Goal: Information Seeking & Learning: Learn about a topic

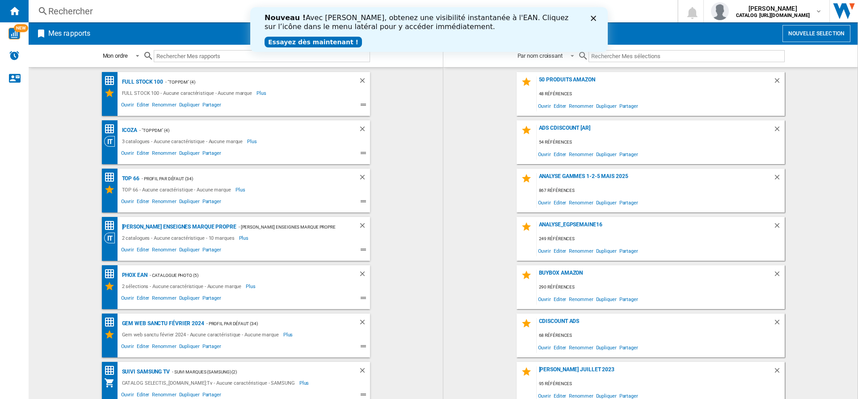
click at [63, 11] on div "Rechercher" at bounding box center [351, 11] width 606 height 13
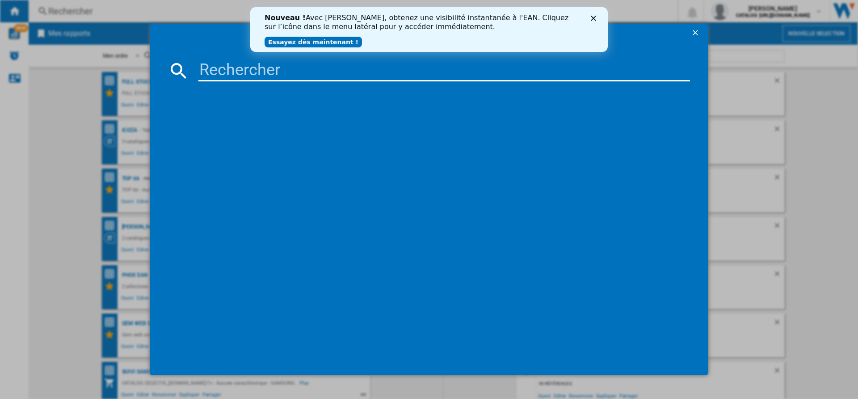
click at [278, 74] on input at bounding box center [445, 70] width 492 height 21
paste input "8690842538810"
type input "8690842538810"
click at [592, 21] on polygon "Fermer" at bounding box center [593, 18] width 5 height 5
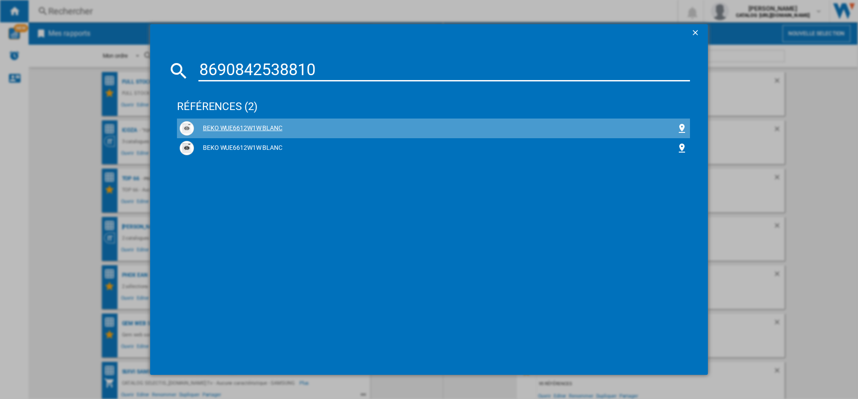
click at [220, 129] on div "BEKO WUE6612W1W BLANC" at bounding box center [435, 128] width 483 height 9
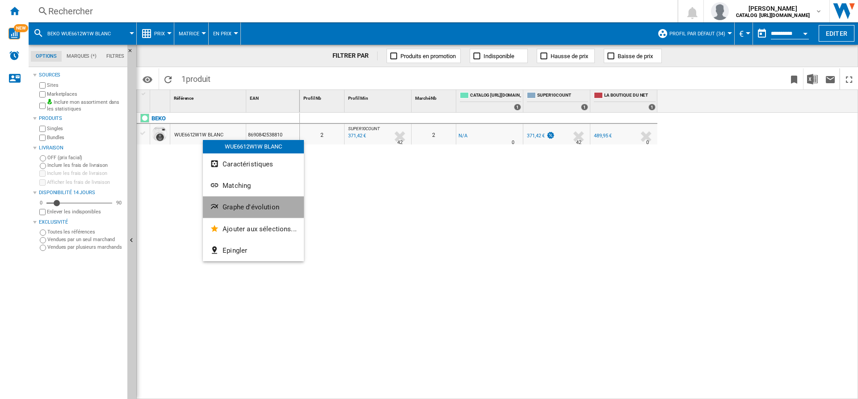
click at [240, 202] on button "Graphe d'évolution" at bounding box center [253, 206] width 101 height 21
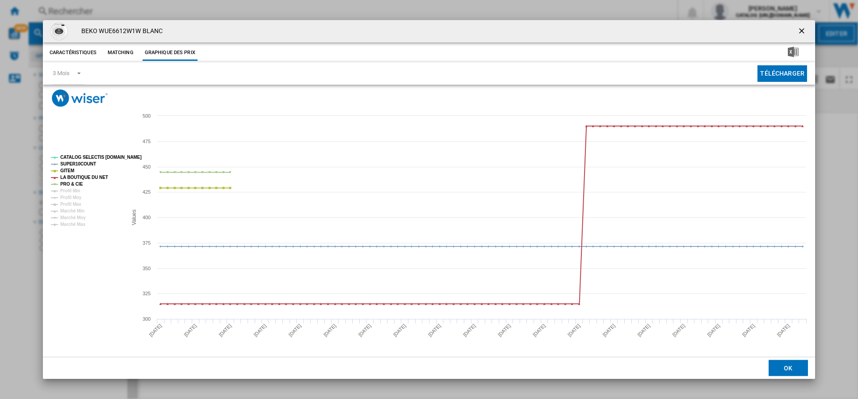
click at [801, 27] on ng-md-icon "getI18NText('BUTTONS.CLOSE_DIALOG')" at bounding box center [803, 31] width 11 height 11
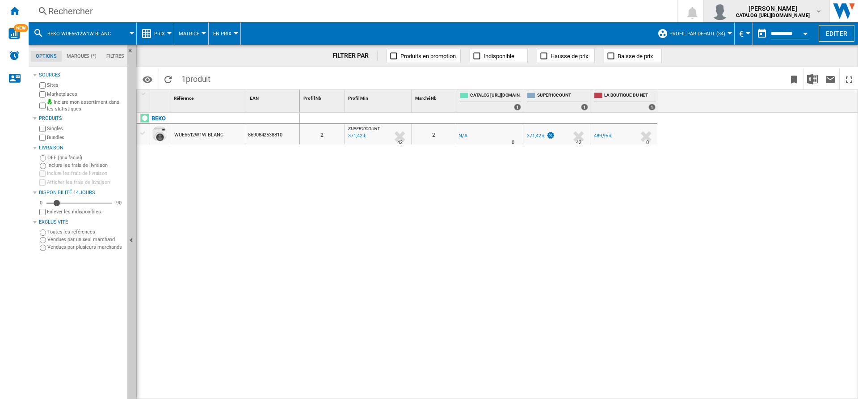
click at [798, 12] on span "[PERSON_NAME]" at bounding box center [773, 8] width 74 height 9
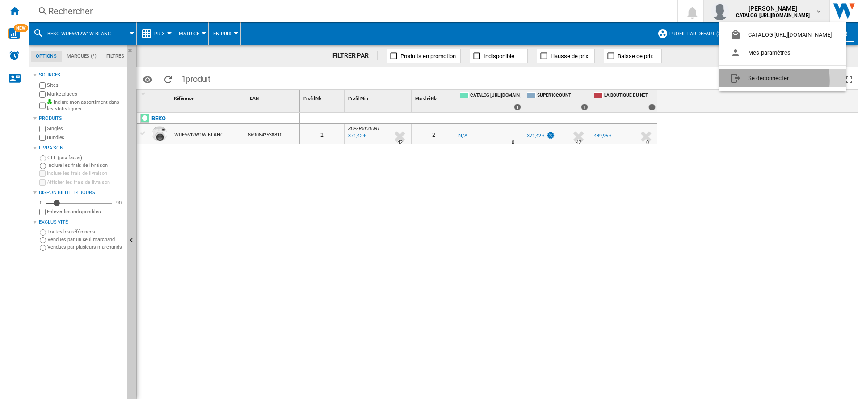
click at [766, 80] on button "Se déconnecter" at bounding box center [783, 78] width 127 height 18
